Goal: Task Accomplishment & Management: Manage account settings

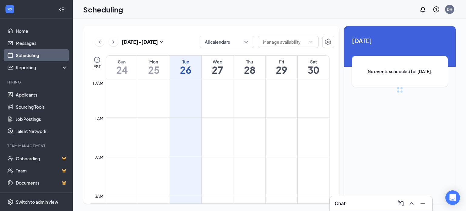
scroll to position [298, 0]
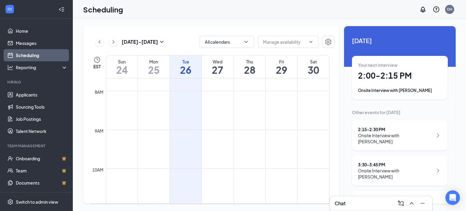
click at [424, 90] on div "Onsite Interview with [PERSON_NAME]" at bounding box center [400, 90] width 84 height 6
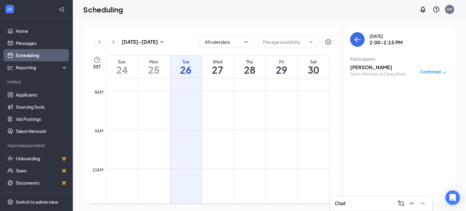
click at [368, 67] on h3 "[PERSON_NAME]" at bounding box center [378, 67] width 56 height 7
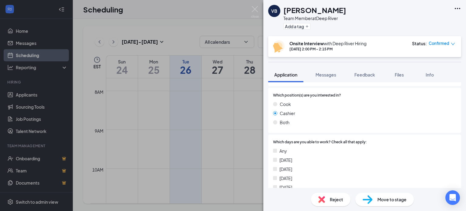
scroll to position [152, 0]
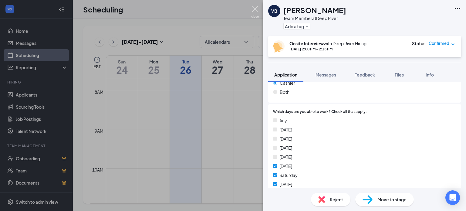
click at [258, 13] on img at bounding box center [255, 12] width 8 height 12
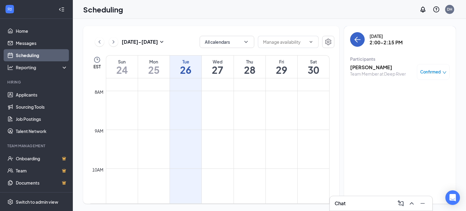
click at [355, 42] on icon "ArrowLeft" at bounding box center [357, 39] width 7 height 7
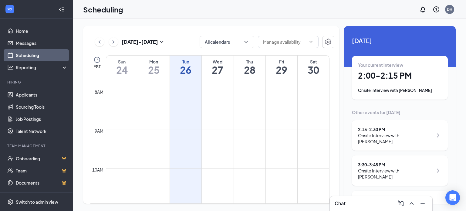
click at [423, 137] on div "Onsite Interview with [PERSON_NAME]" at bounding box center [395, 138] width 75 height 12
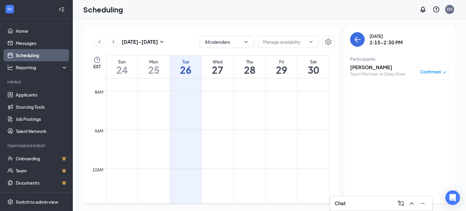
click at [355, 47] on div "[DATE] 2:15-2:30 PM Participants [PERSON_NAME] Team Member at Deep River Confir…" at bounding box center [399, 57] width 99 height 51
click at [356, 45] on button "back-button" at bounding box center [357, 39] width 15 height 15
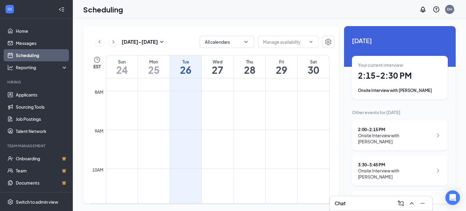
click at [209, 66] on h1 "27" at bounding box center [218, 70] width 32 height 10
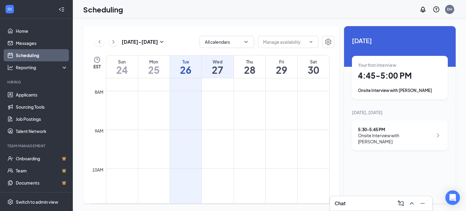
click at [192, 71] on h1 "26" at bounding box center [186, 70] width 32 height 10
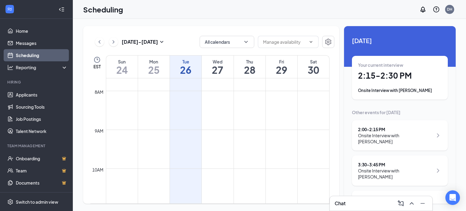
click at [150, 61] on div "Mon" at bounding box center [154, 62] width 32 height 6
click at [195, 65] on h1 "26" at bounding box center [186, 70] width 32 height 10
click at [256, 15] on div "Scheduling DH" at bounding box center [269, 9] width 393 height 19
click at [212, 70] on h1 "27" at bounding box center [218, 70] width 32 height 10
